Goal: Task Accomplishment & Management: Manage account settings

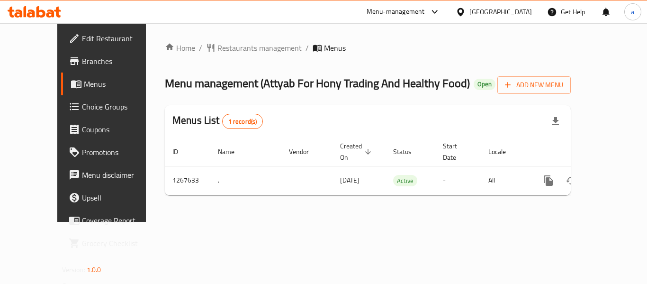
click at [464, 11] on icon at bounding box center [460, 12] width 7 height 8
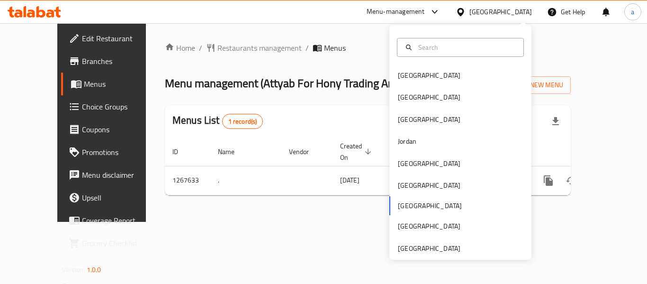
click at [420, 256] on div "Bahrain Egypt Iraq Jordan Kuwait Oman Qatar Saudi Arabia United Arab Emirates" at bounding box center [460, 142] width 142 height 235
click at [425, 251] on div "[GEOGRAPHIC_DATA]" at bounding box center [429, 248] width 63 height 10
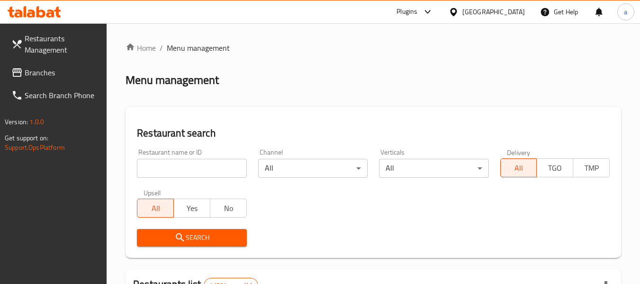
click at [51, 76] on span "Branches" at bounding box center [62, 72] width 75 height 11
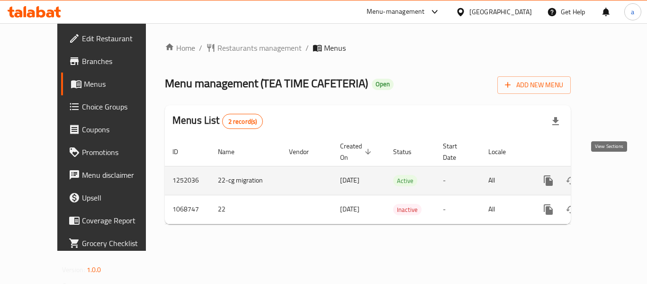
click at [613, 175] on icon "enhanced table" at bounding box center [616, 180] width 11 height 11
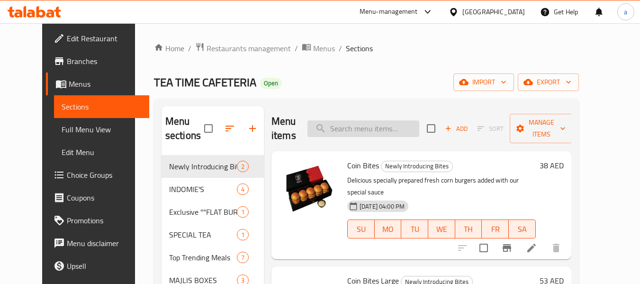
click at [361, 125] on input "search" at bounding box center [363, 128] width 112 height 17
paste input "Chick Stick"
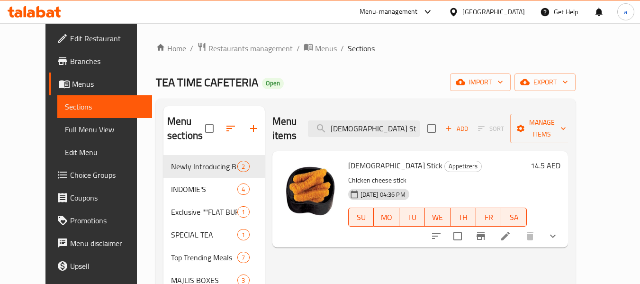
type input "Chick Stick"
click at [510, 232] on icon at bounding box center [505, 236] width 9 height 9
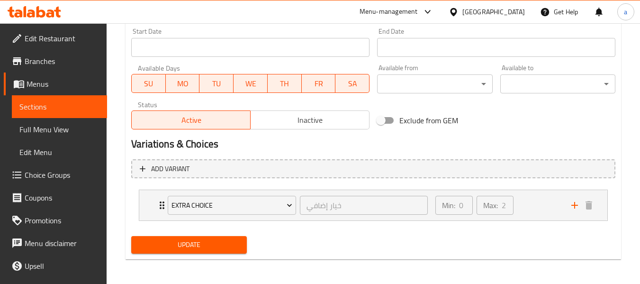
scroll to position [415, 0]
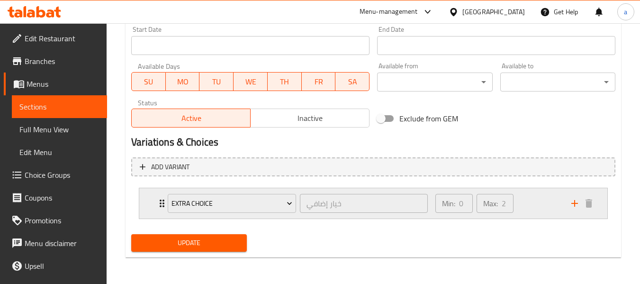
click at [536, 211] on div "Min: 0 ​ Max: 2 ​" at bounding box center [497, 203] width 136 height 30
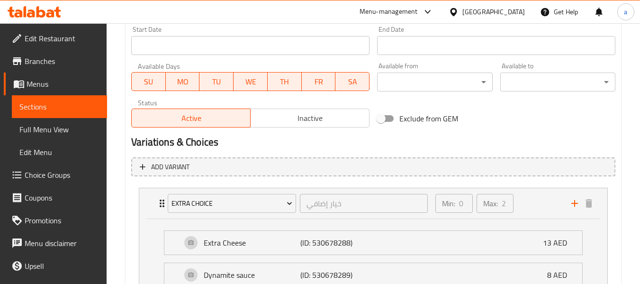
scroll to position [499, 0]
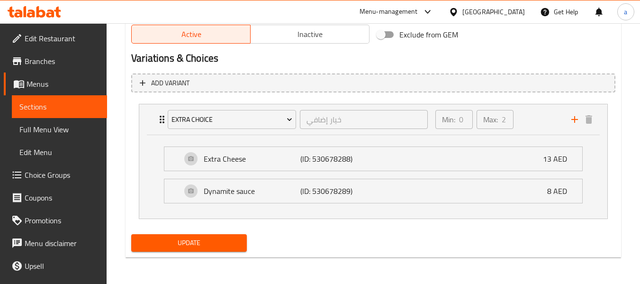
click at [483, 15] on div "[GEOGRAPHIC_DATA]" at bounding box center [493, 12] width 63 height 10
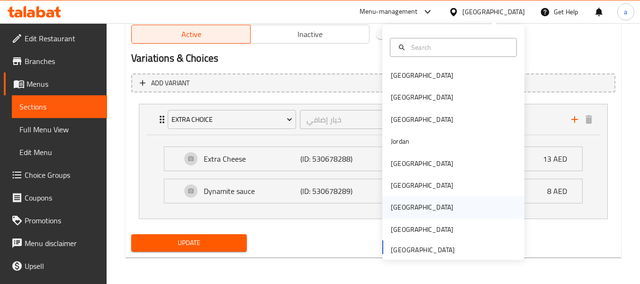
click at [405, 203] on div "[GEOGRAPHIC_DATA]" at bounding box center [422, 207] width 78 height 22
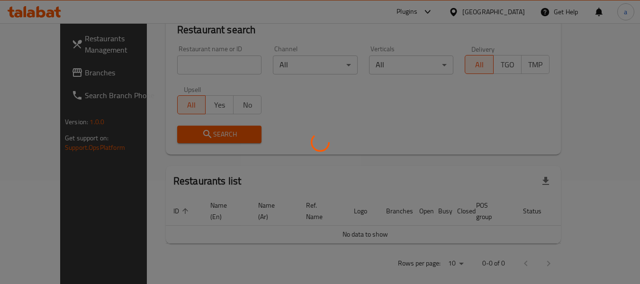
scroll to position [441, 0]
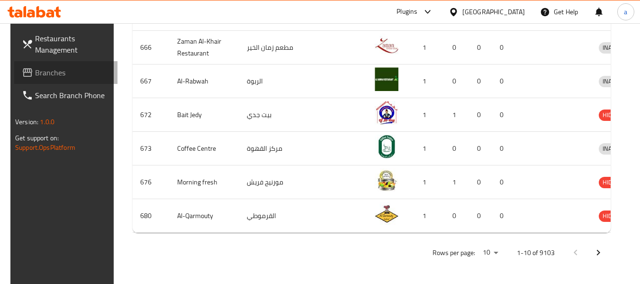
click at [37, 72] on span "Branches" at bounding box center [72, 72] width 75 height 11
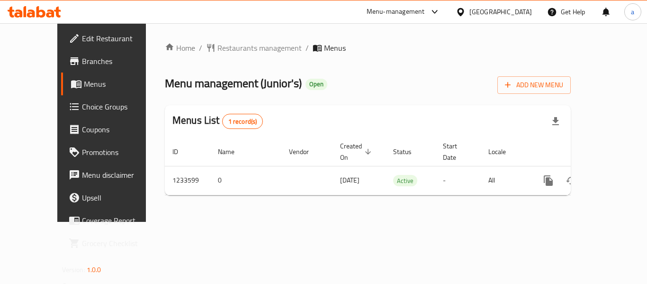
drag, startPoint x: 0, startPoint y: 0, endPoint x: 327, endPoint y: 223, distance: 395.7
click at [327, 222] on div "Home / Restaurants management / Menus Menu management ( Junior's ) Open Add New…" at bounding box center [368, 122] width 444 height 198
click at [525, 13] on div "[GEOGRAPHIC_DATA]" at bounding box center [500, 12] width 63 height 10
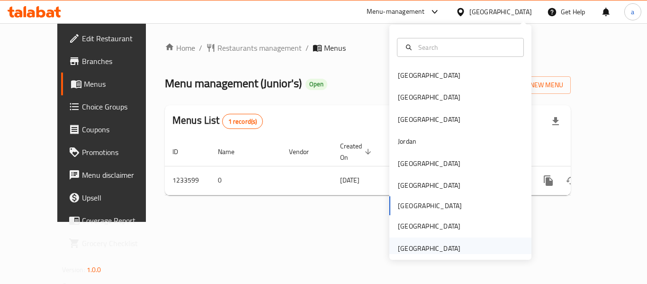
click at [414, 249] on div "[GEOGRAPHIC_DATA]" at bounding box center [429, 248] width 63 height 10
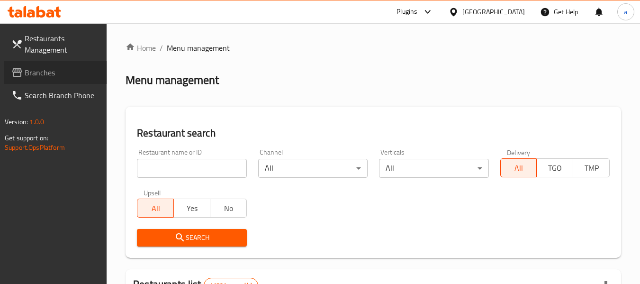
click at [54, 76] on span "Branches" at bounding box center [62, 72] width 75 height 11
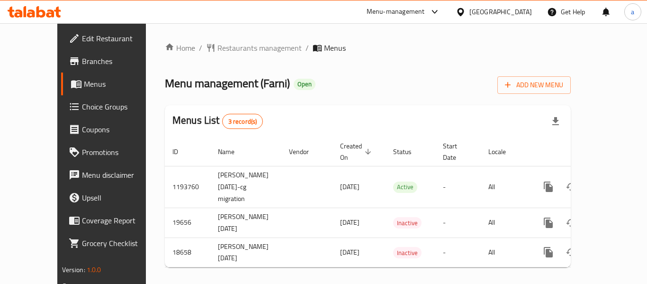
click at [502, 10] on div "[GEOGRAPHIC_DATA]" at bounding box center [500, 12] width 63 height 10
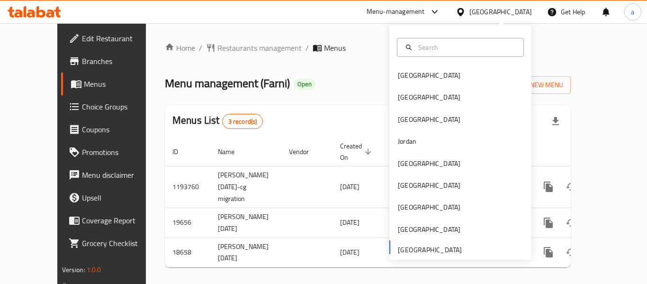
click at [384, 14] on div "Menu-management" at bounding box center [395, 11] width 58 height 11
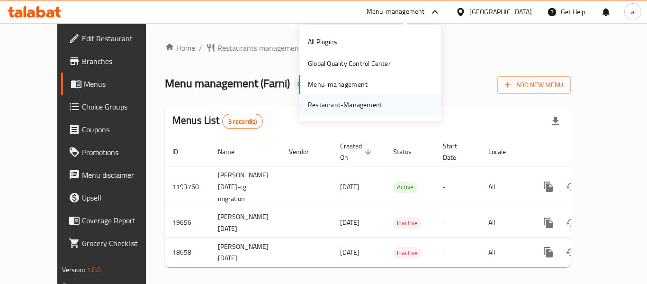
click at [354, 99] on div "Restaurant-Management" at bounding box center [345, 104] width 74 height 10
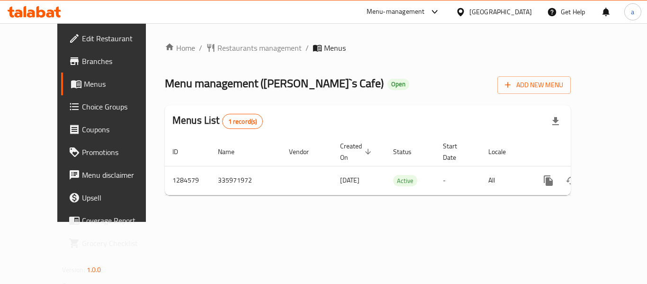
click at [478, 11] on div "[GEOGRAPHIC_DATA]" at bounding box center [500, 12] width 63 height 10
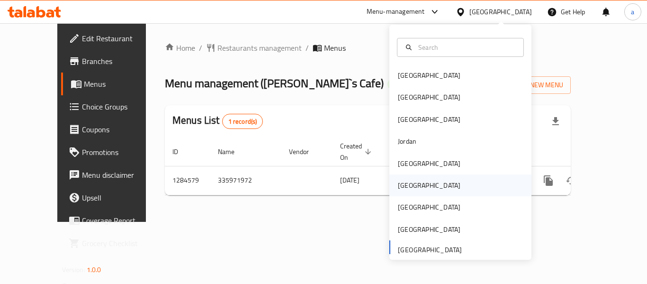
click at [412, 179] on div "Oman" at bounding box center [429, 185] width 78 height 22
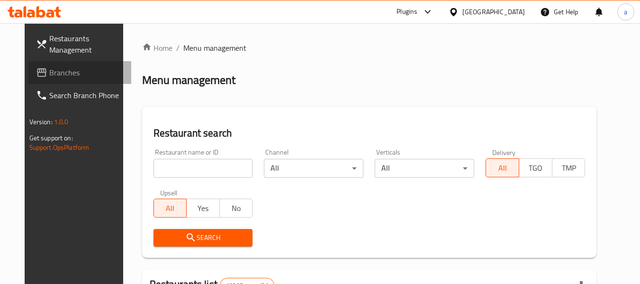
click at [49, 74] on span "Branches" at bounding box center [86, 72] width 75 height 11
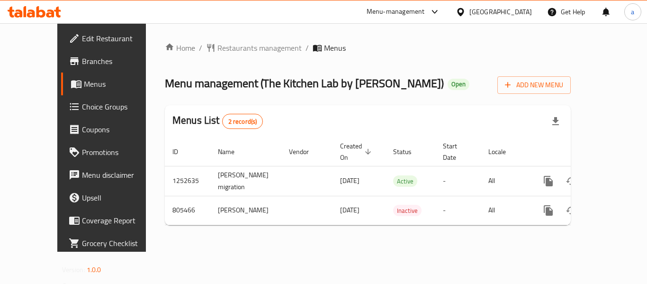
click at [465, 7] on icon at bounding box center [461, 12] width 10 height 10
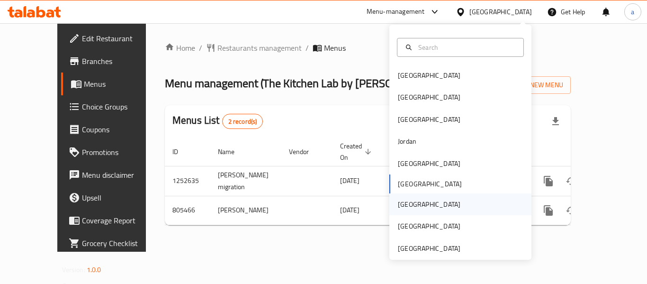
click at [404, 207] on div "[GEOGRAPHIC_DATA]" at bounding box center [429, 204] width 63 height 10
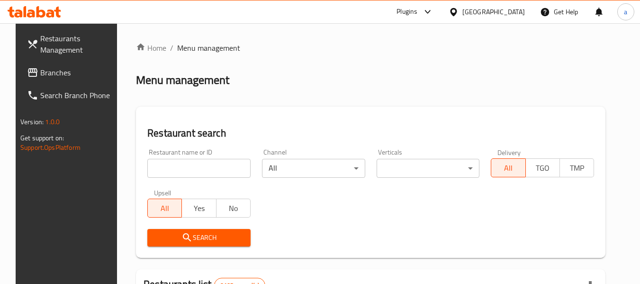
click at [46, 73] on span "Branches" at bounding box center [77, 72] width 75 height 11
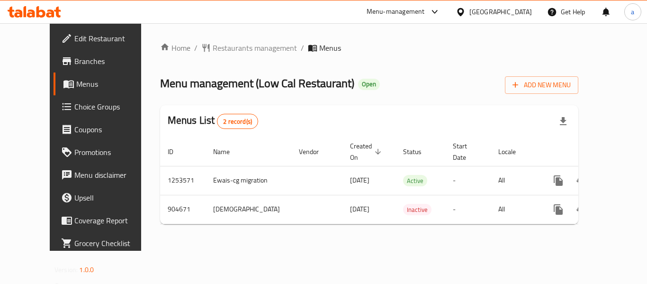
click at [465, 14] on icon at bounding box center [461, 12] width 10 height 10
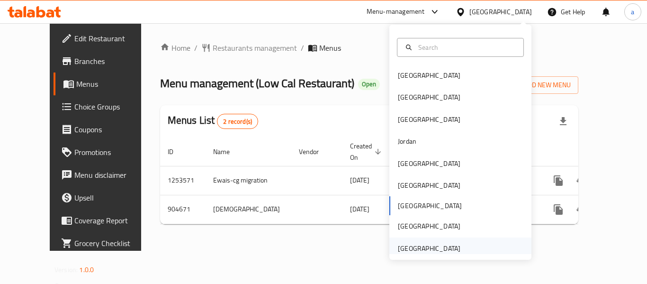
click at [420, 247] on div "[GEOGRAPHIC_DATA]" at bounding box center [429, 248] width 63 height 10
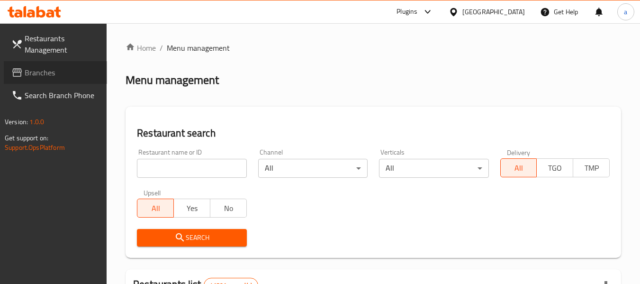
click at [58, 73] on span "Branches" at bounding box center [62, 72] width 75 height 11
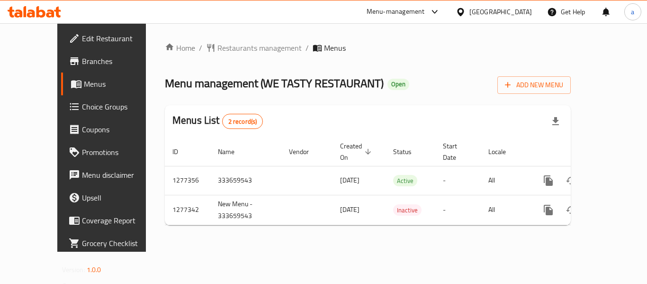
click at [482, 12] on div "[GEOGRAPHIC_DATA]" at bounding box center [500, 12] width 63 height 10
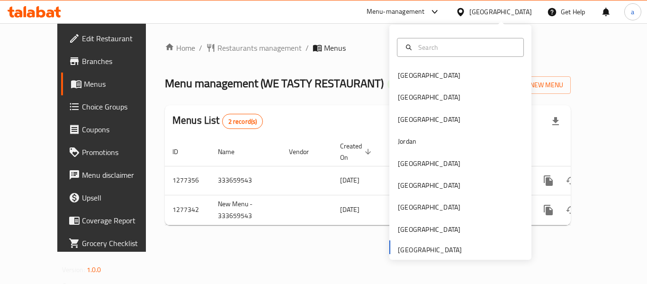
drag, startPoint x: 352, startPoint y: 32, endPoint x: 358, endPoint y: 29, distance: 6.6
click at [352, 33] on div "Home / Restaurants management / Menus Menu management ( WE TASTY RESTAURANT ) O…" at bounding box center [368, 137] width 444 height 228
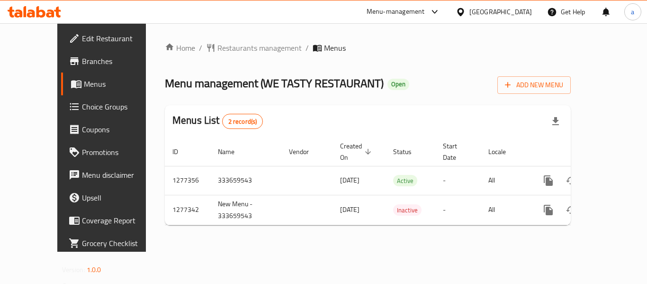
click at [409, 3] on div "Menu-management" at bounding box center [403, 11] width 89 height 23
click at [402, 11] on div "Menu-management" at bounding box center [395, 11] width 58 height 11
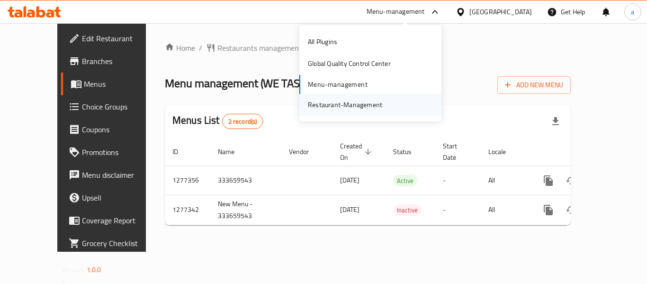
click at [366, 107] on div "Restaurant-Management" at bounding box center [345, 104] width 74 height 10
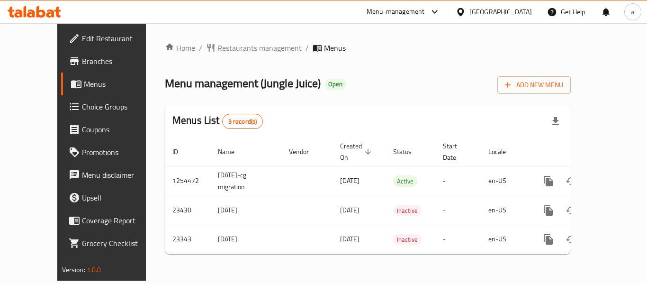
click at [497, 15] on div "[GEOGRAPHIC_DATA]" at bounding box center [500, 12] width 63 height 10
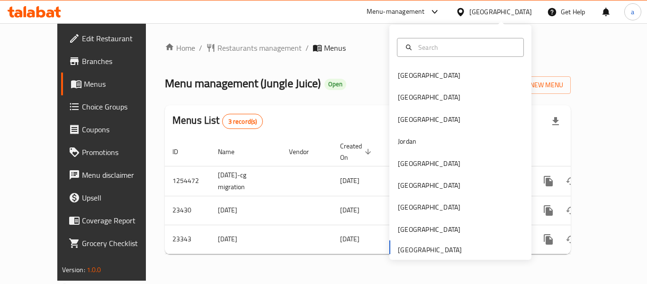
click at [422, 9] on div "Menu-management" at bounding box center [395, 11] width 58 height 11
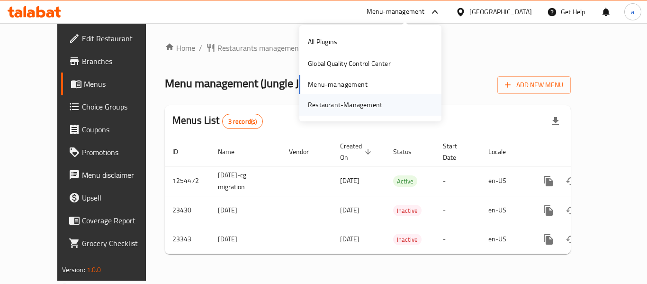
click at [383, 100] on div "Restaurant-Management" at bounding box center [344, 105] width 89 height 22
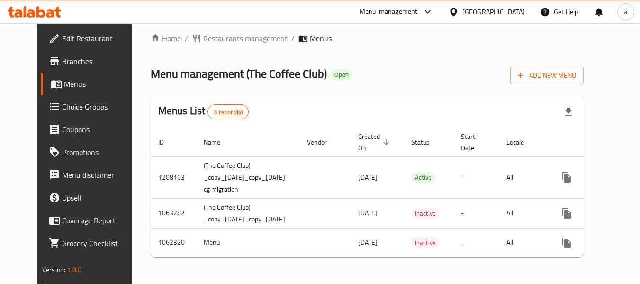
scroll to position [17, 0]
click at [483, 9] on div "[GEOGRAPHIC_DATA]" at bounding box center [493, 12] width 63 height 10
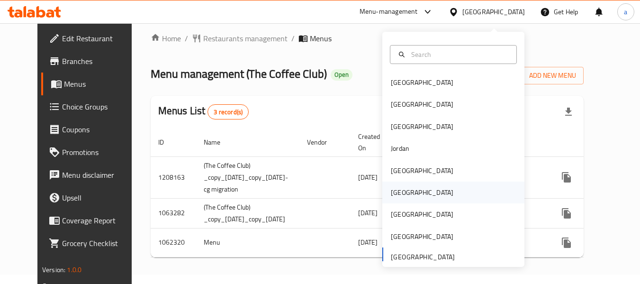
click at [405, 190] on div "Oman" at bounding box center [422, 192] width 78 height 22
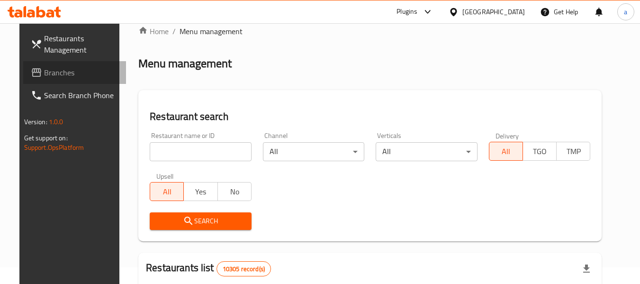
click at [78, 78] on link "Branches" at bounding box center [74, 72] width 103 height 23
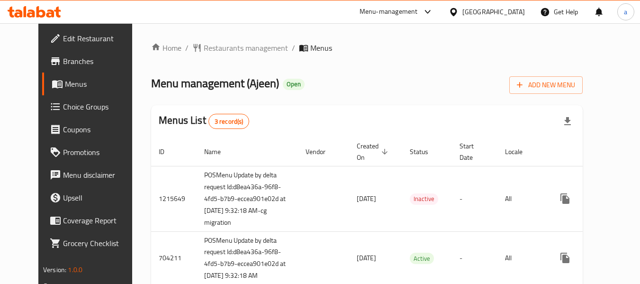
click at [491, 6] on div "[GEOGRAPHIC_DATA]" at bounding box center [486, 11] width 91 height 23
click at [458, 11] on icon at bounding box center [453, 12] width 10 height 10
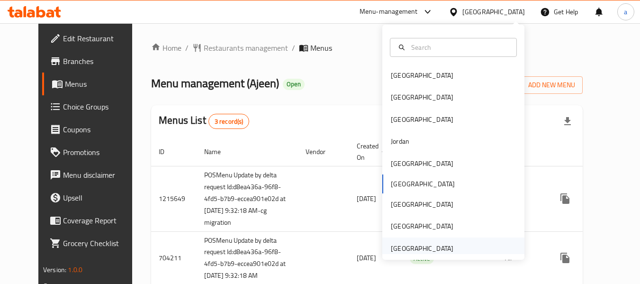
click at [416, 247] on div "[GEOGRAPHIC_DATA]" at bounding box center [422, 248] width 63 height 10
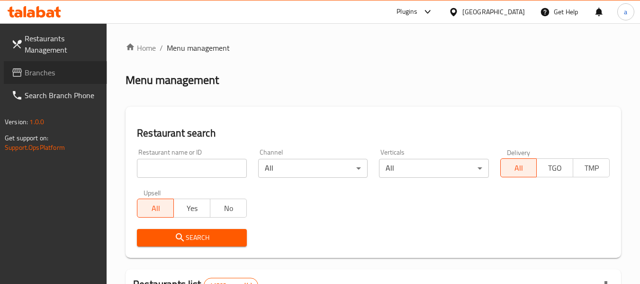
click at [66, 79] on link "Branches" at bounding box center [55, 72] width 103 height 23
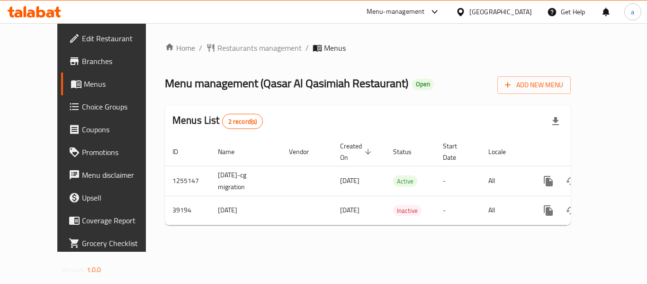
click at [435, 9] on icon at bounding box center [434, 11] width 11 height 11
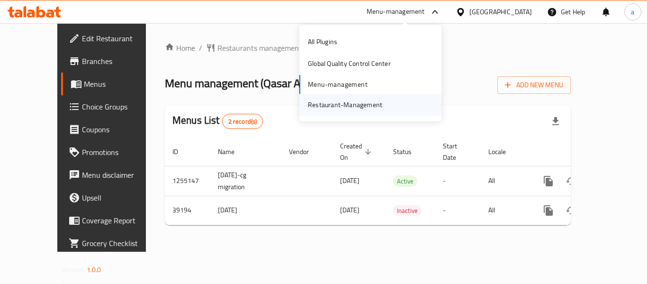
click at [367, 104] on div "Restaurant-Management" at bounding box center [345, 104] width 74 height 10
